Goal: Navigation & Orientation: Find specific page/section

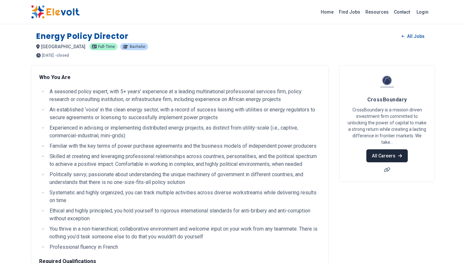
click at [396, 153] on link "All Careers" at bounding box center [386, 155] width 41 height 13
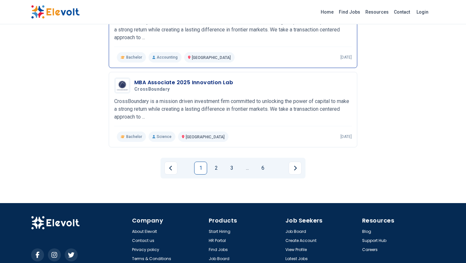
scroll to position [755, 0]
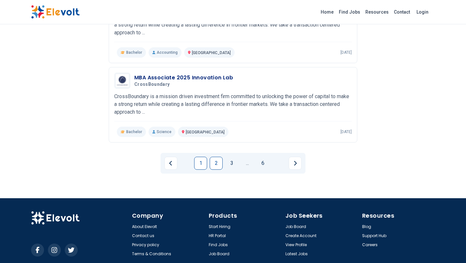
click at [216, 163] on link "2" at bounding box center [216, 163] width 13 height 13
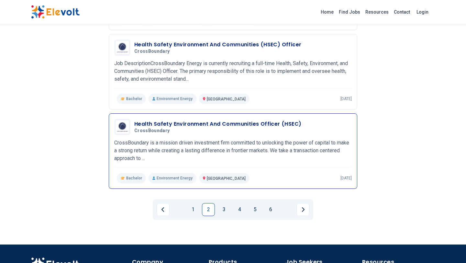
scroll to position [738, 0]
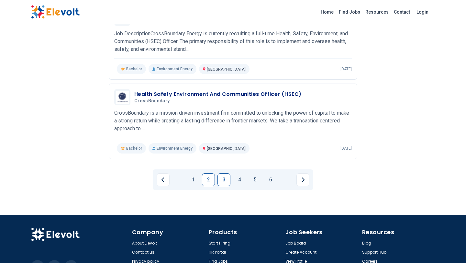
click at [228, 180] on link "3" at bounding box center [223, 179] width 13 height 13
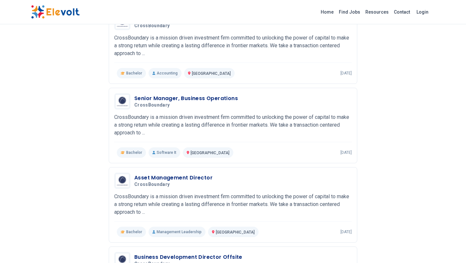
scroll to position [202, 0]
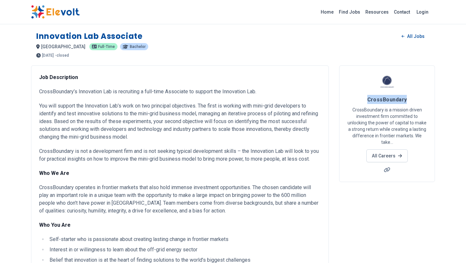
drag, startPoint x: 407, startPoint y: 101, endPoint x: 366, endPoint y: 101, distance: 41.1
click at [366, 101] on h4 "CrossBoundary" at bounding box center [387, 99] width 80 height 9
